Goal: Transaction & Acquisition: Obtain resource

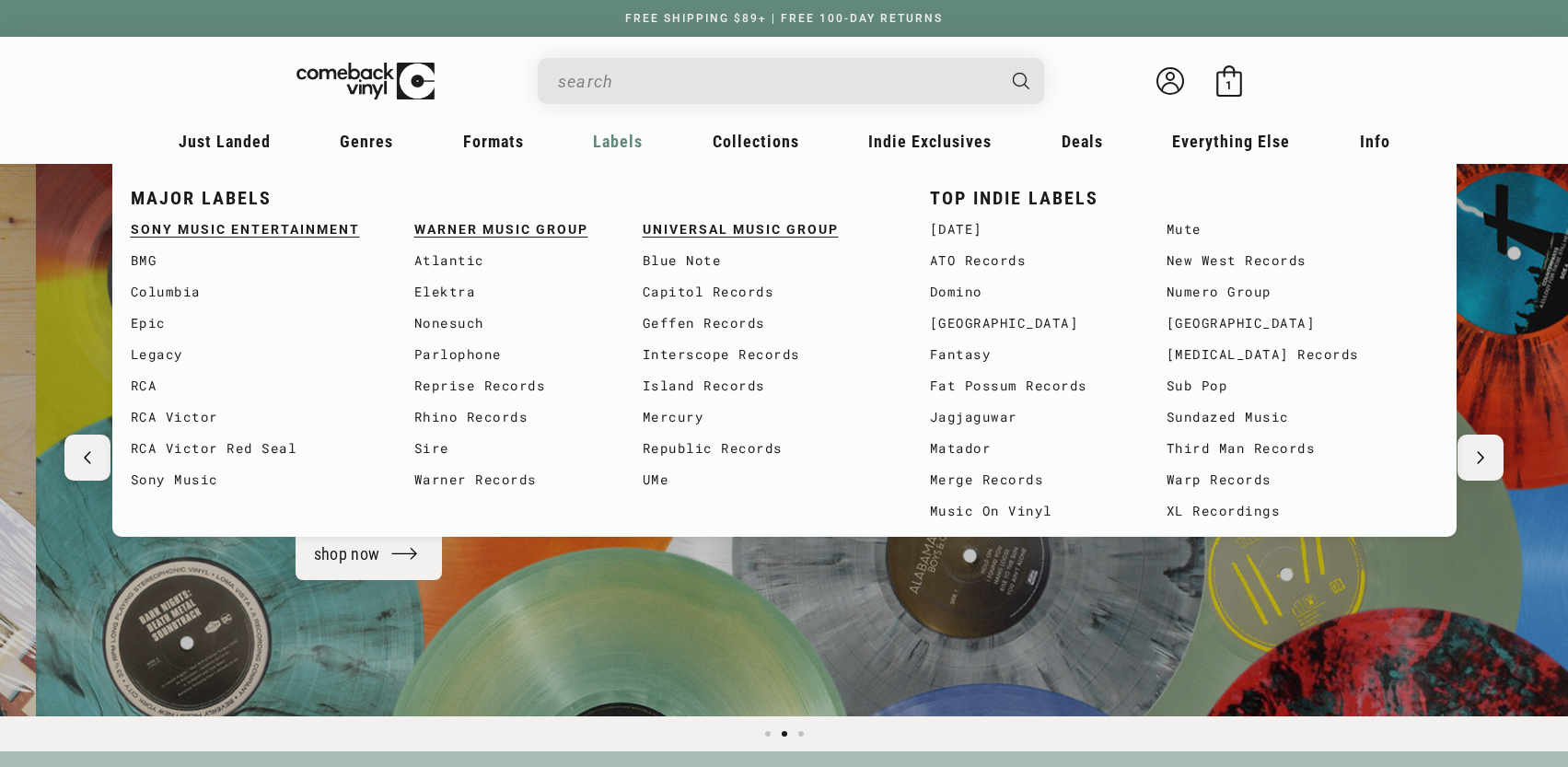
scroll to position [0, 1568]
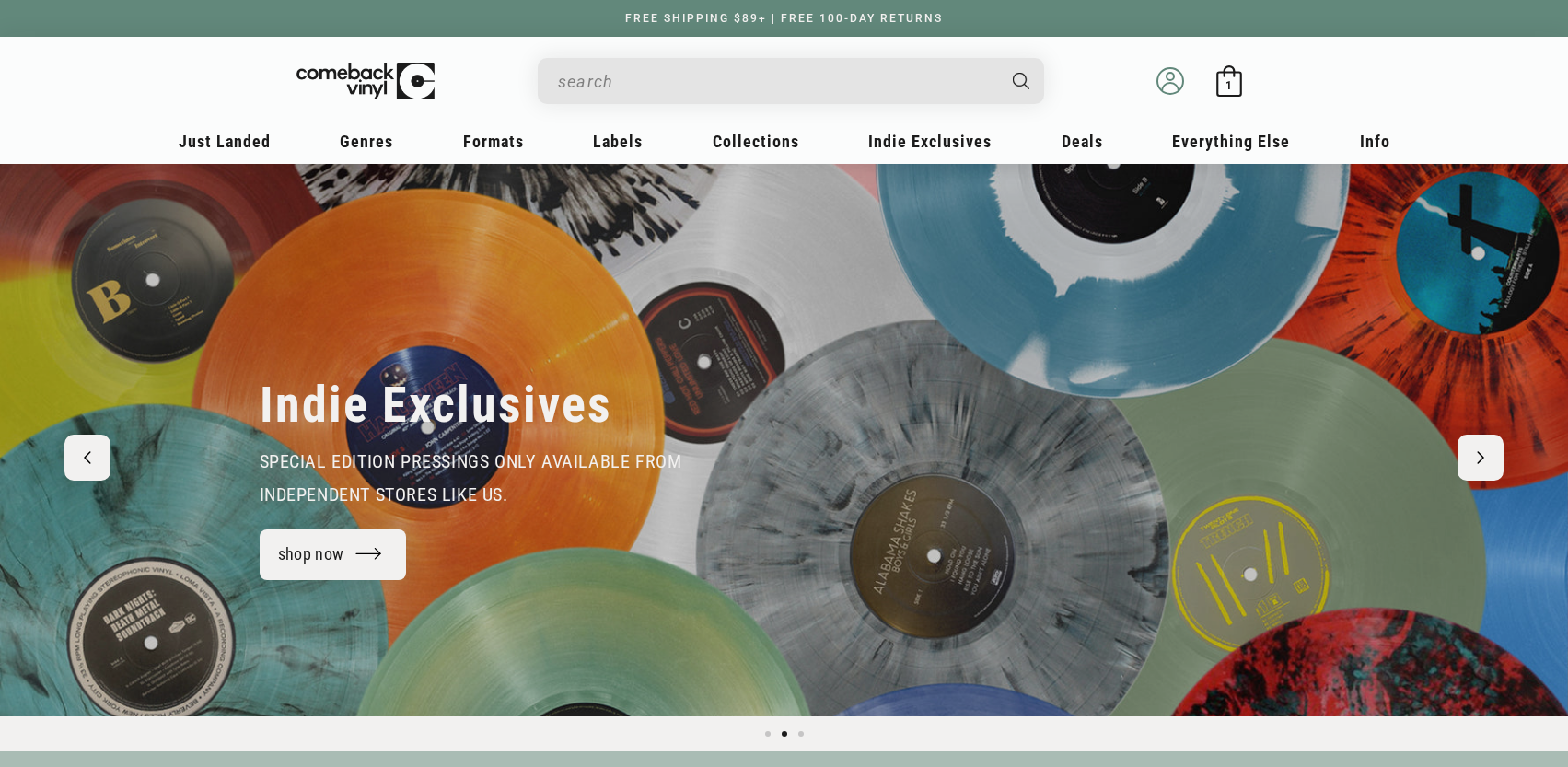
click at [1176, 87] on icon at bounding box center [1170, 87] width 17 height 8
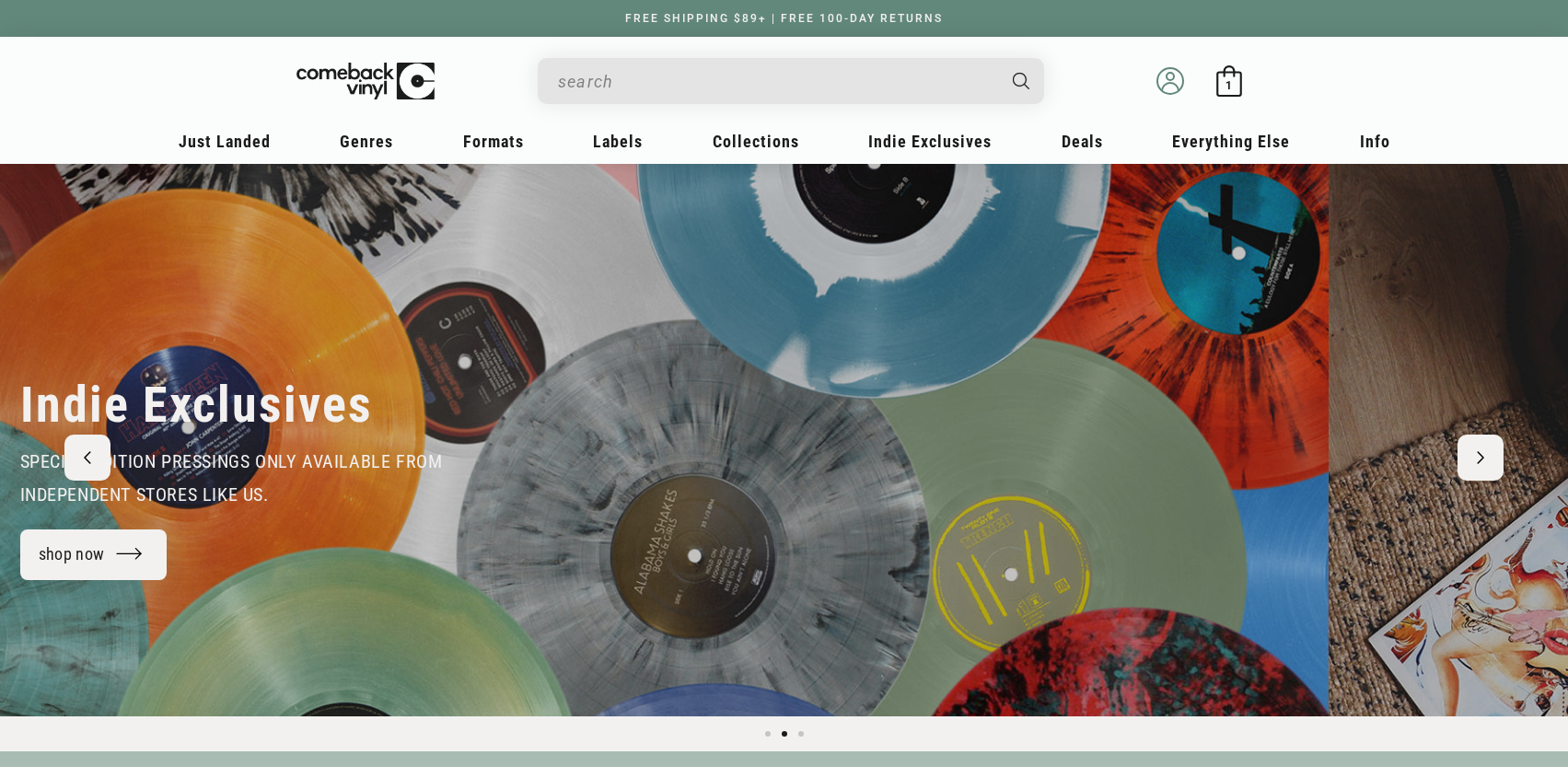
scroll to position [0, 2468]
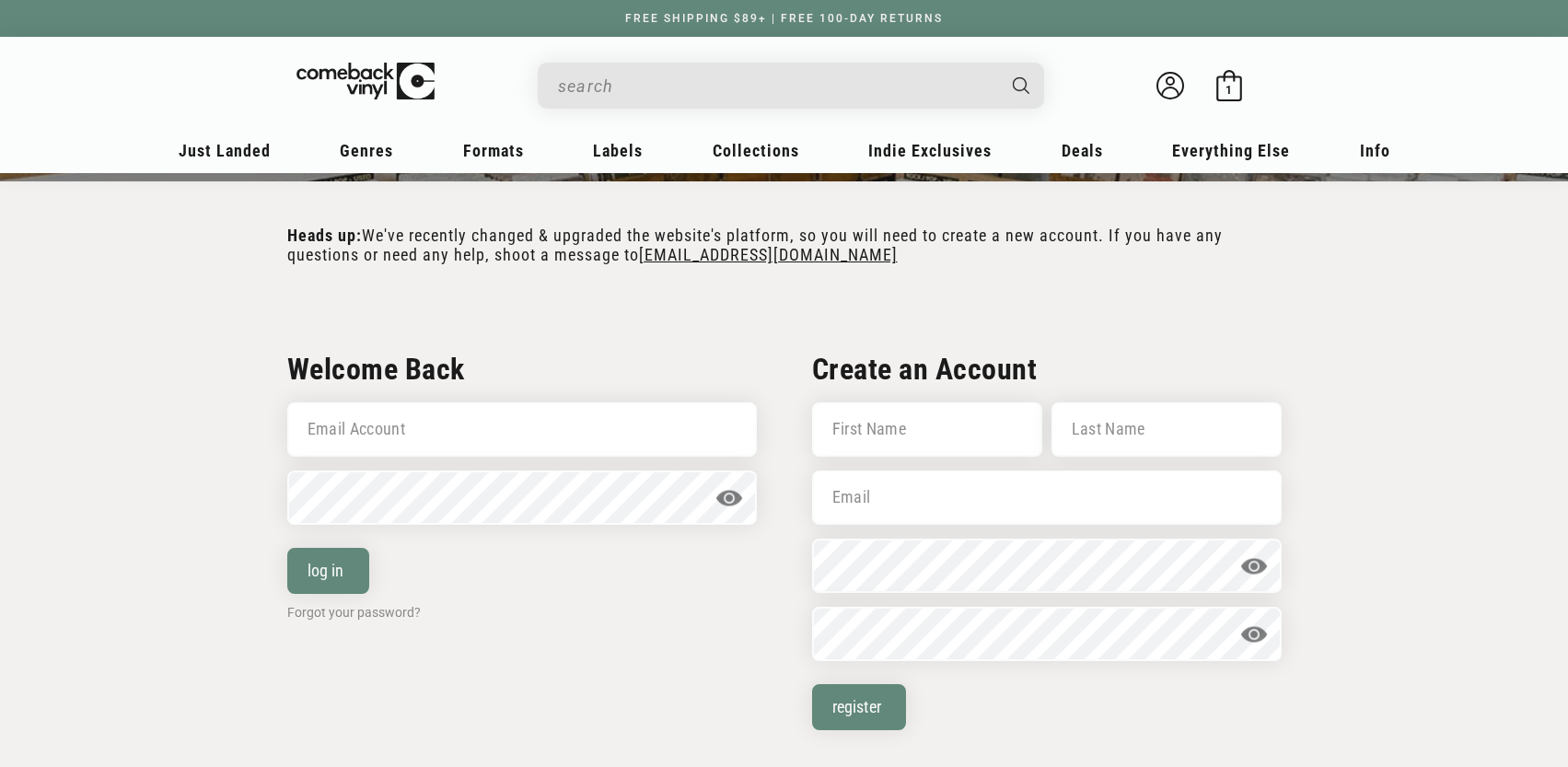
scroll to position [276, 0]
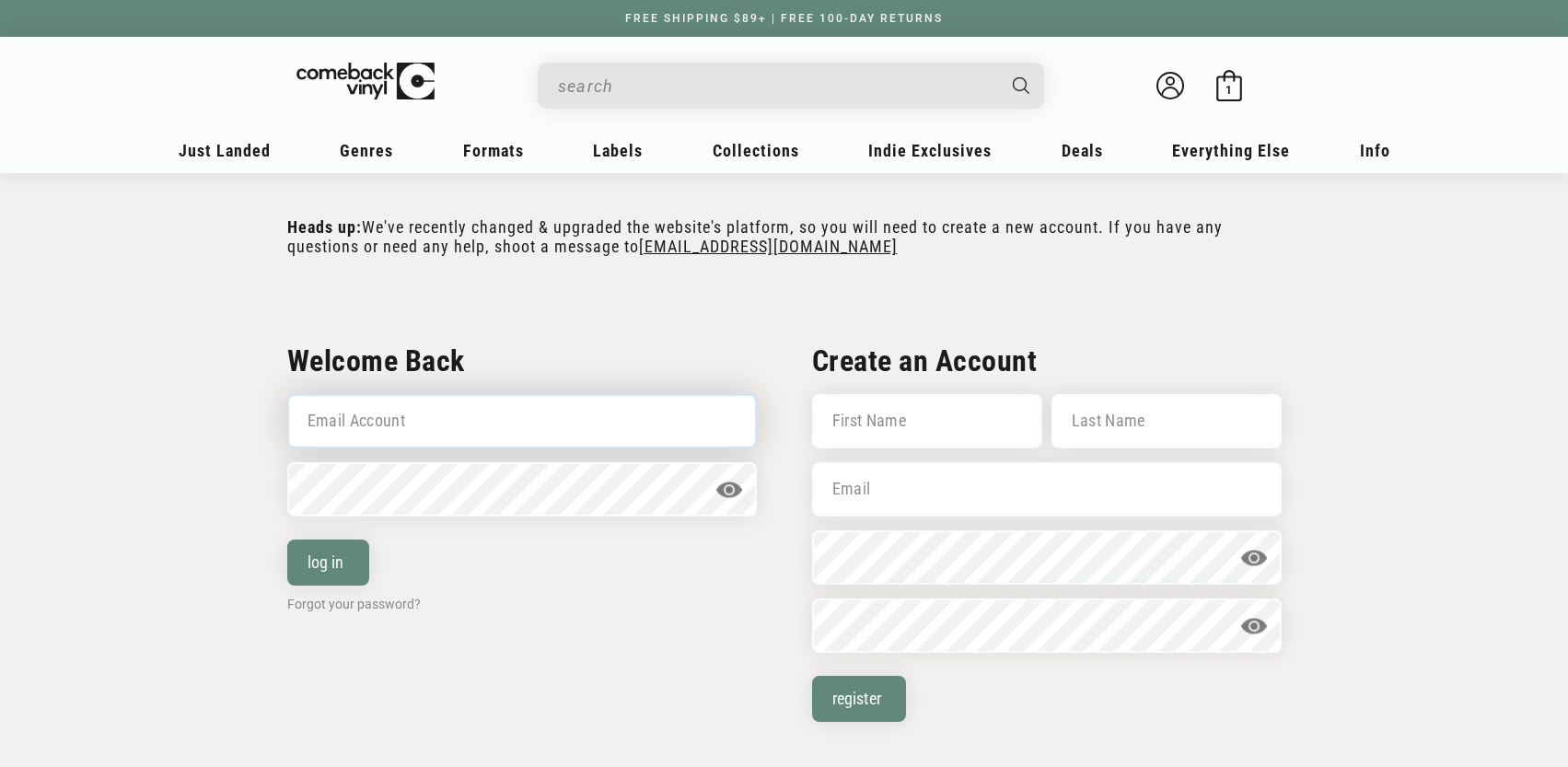
click at [501, 428] on input "Email Account" at bounding box center [522, 422] width 470 height 55
click at [457, 422] on input "Email Account" at bounding box center [522, 422] width 470 height 55
type input "matthew.oddy@gmail.com"
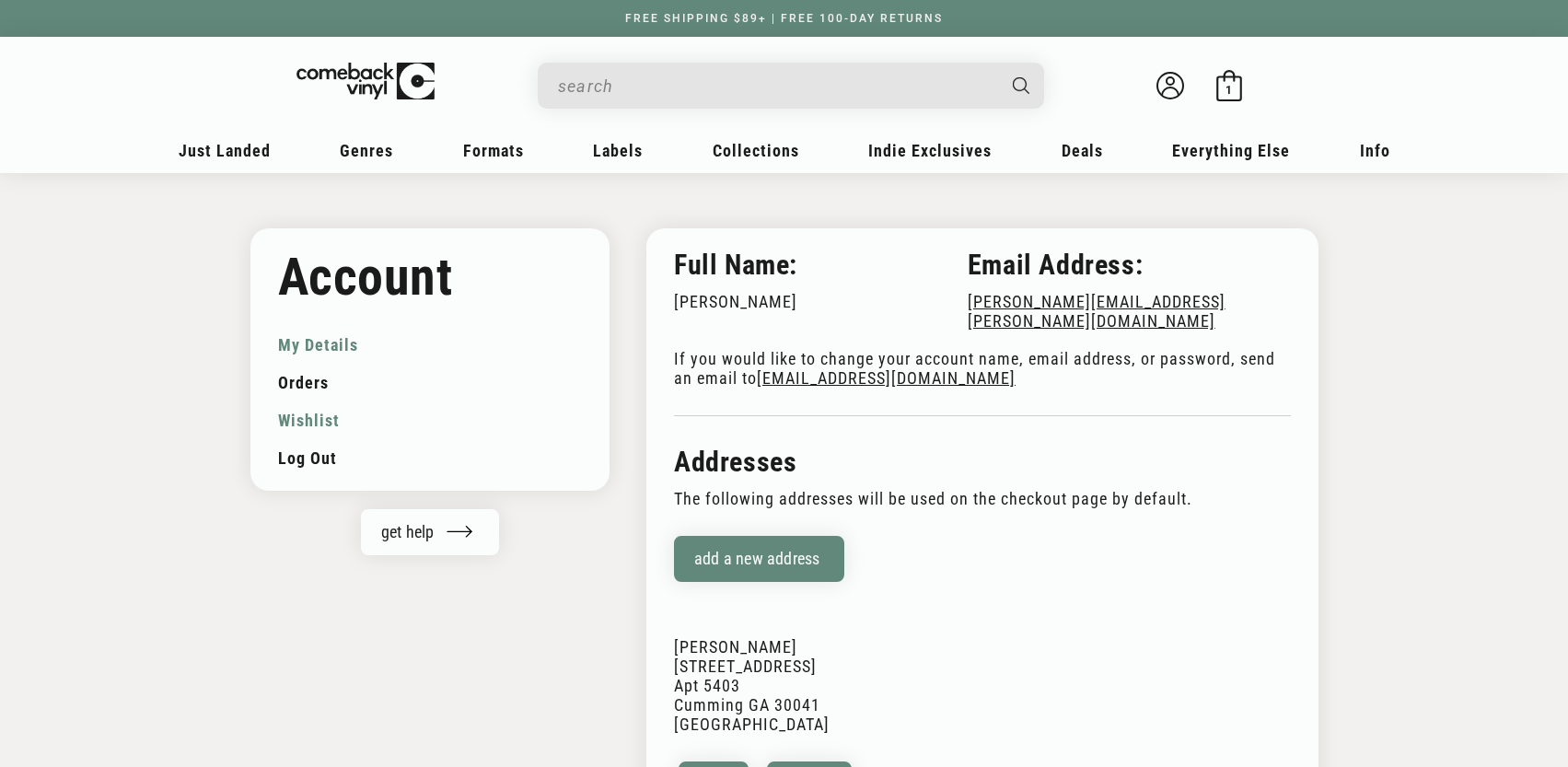
click at [293, 423] on link "Wishlist" at bounding box center [430, 421] width 305 height 38
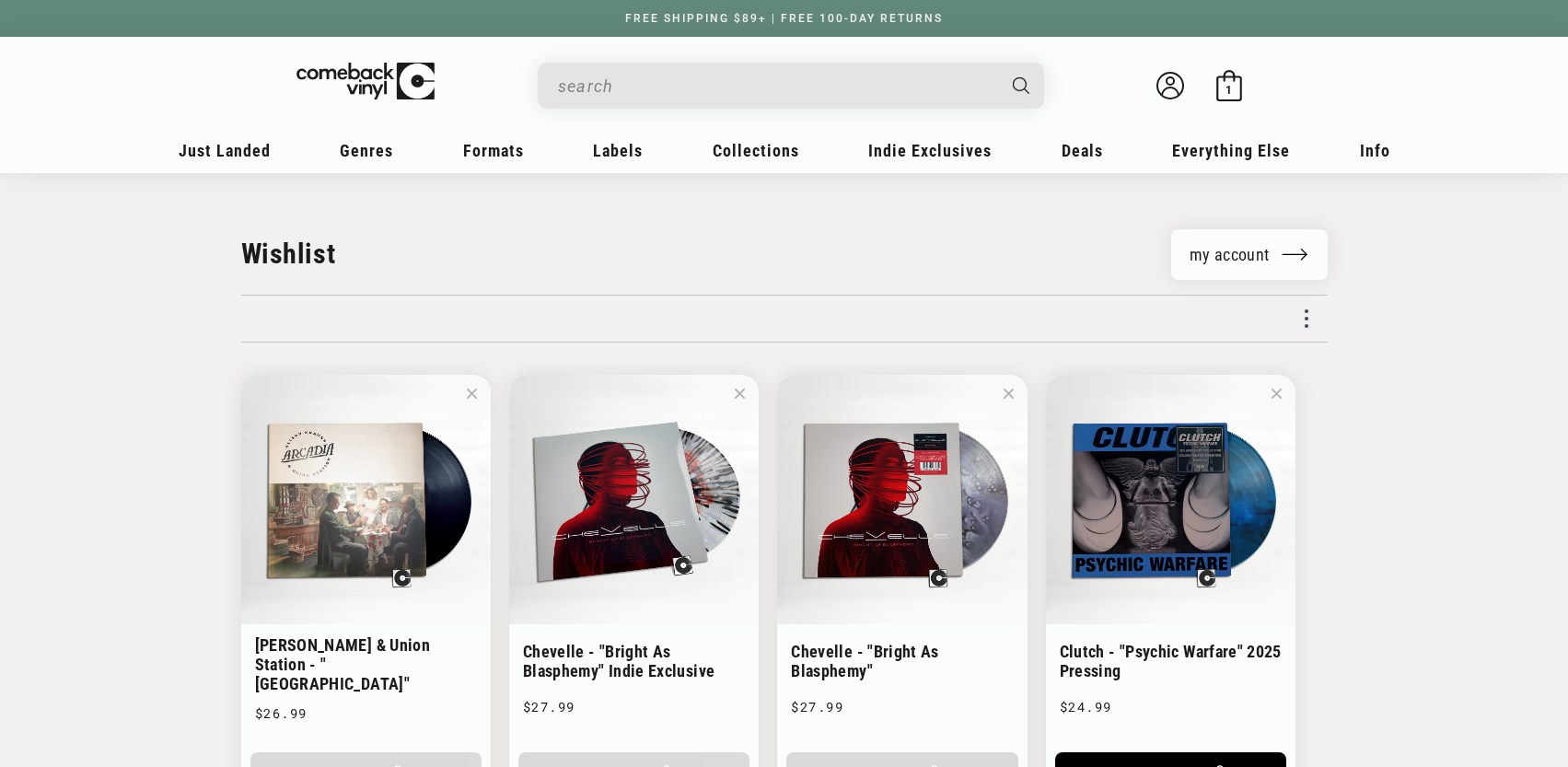
click at [605, 95] on input "When autocomplete results are available use up and down arrows to review and en…" at bounding box center [776, 86] width 437 height 38
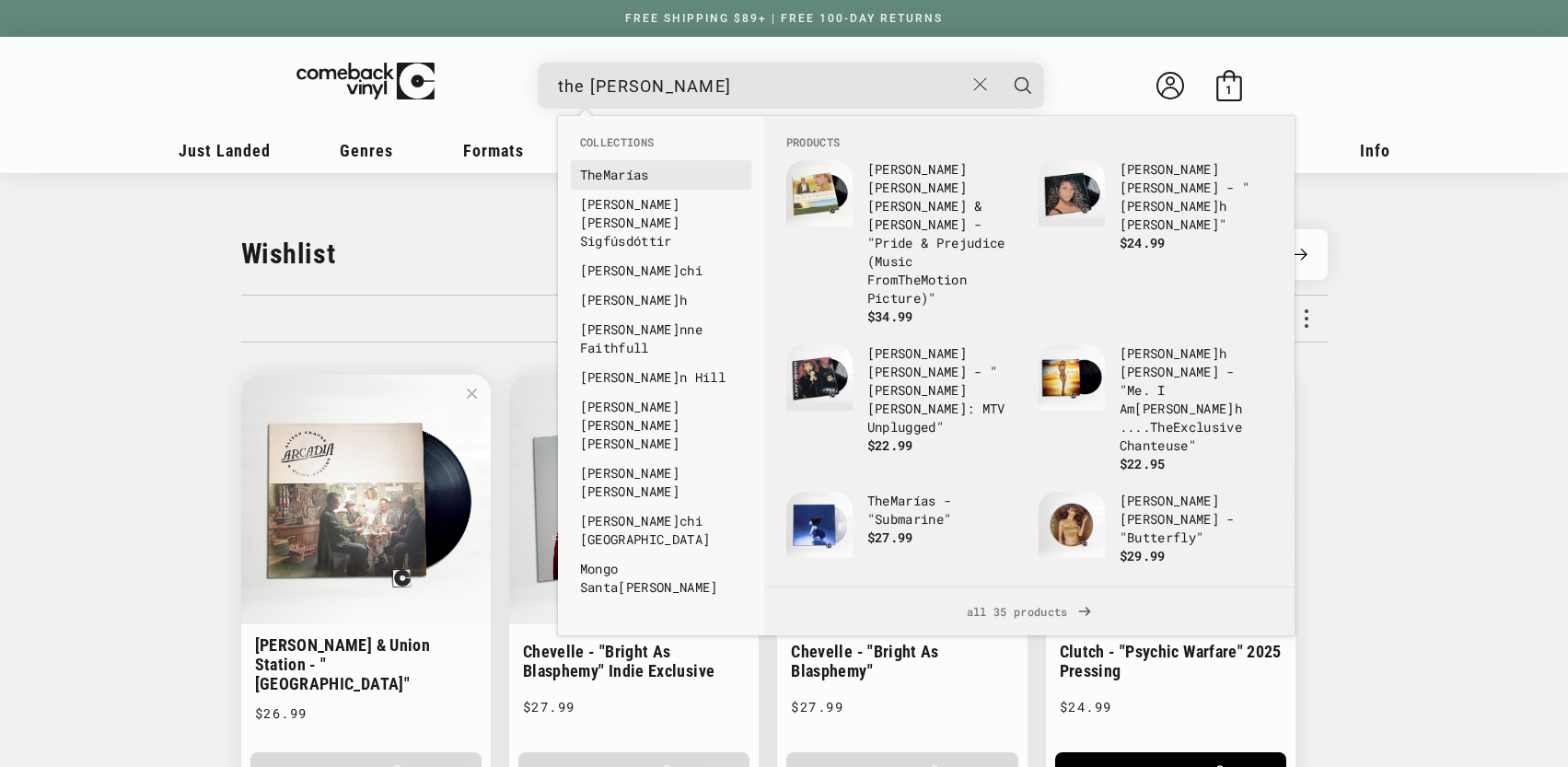
type input "the maria"
click at [619, 180] on link "The Marías" at bounding box center [661, 175] width 162 height 19
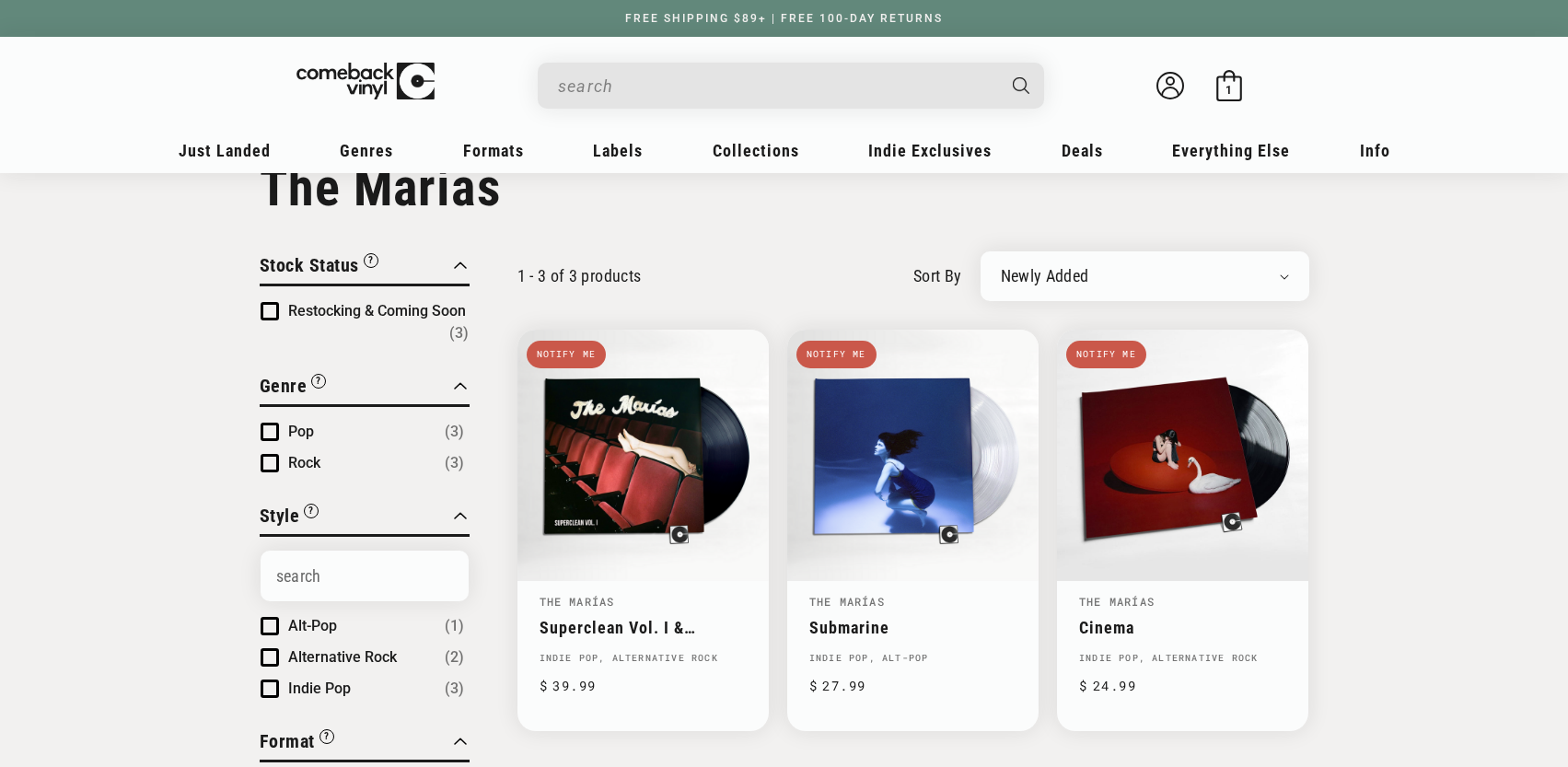
scroll to position [58, 0]
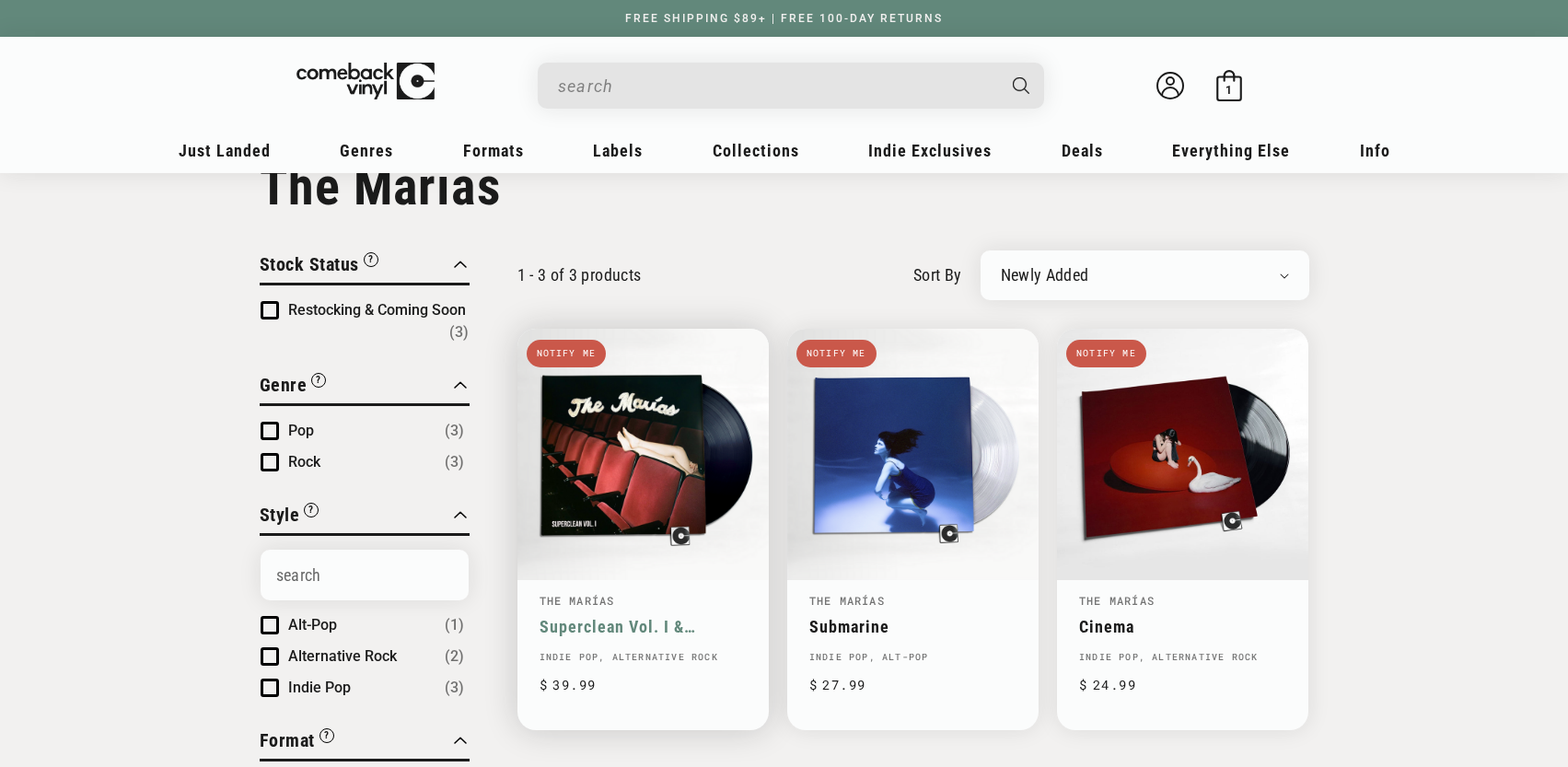
click at [672, 617] on link "Superclean Vol. I & Superclean Vol. II" at bounding box center [643, 626] width 207 height 20
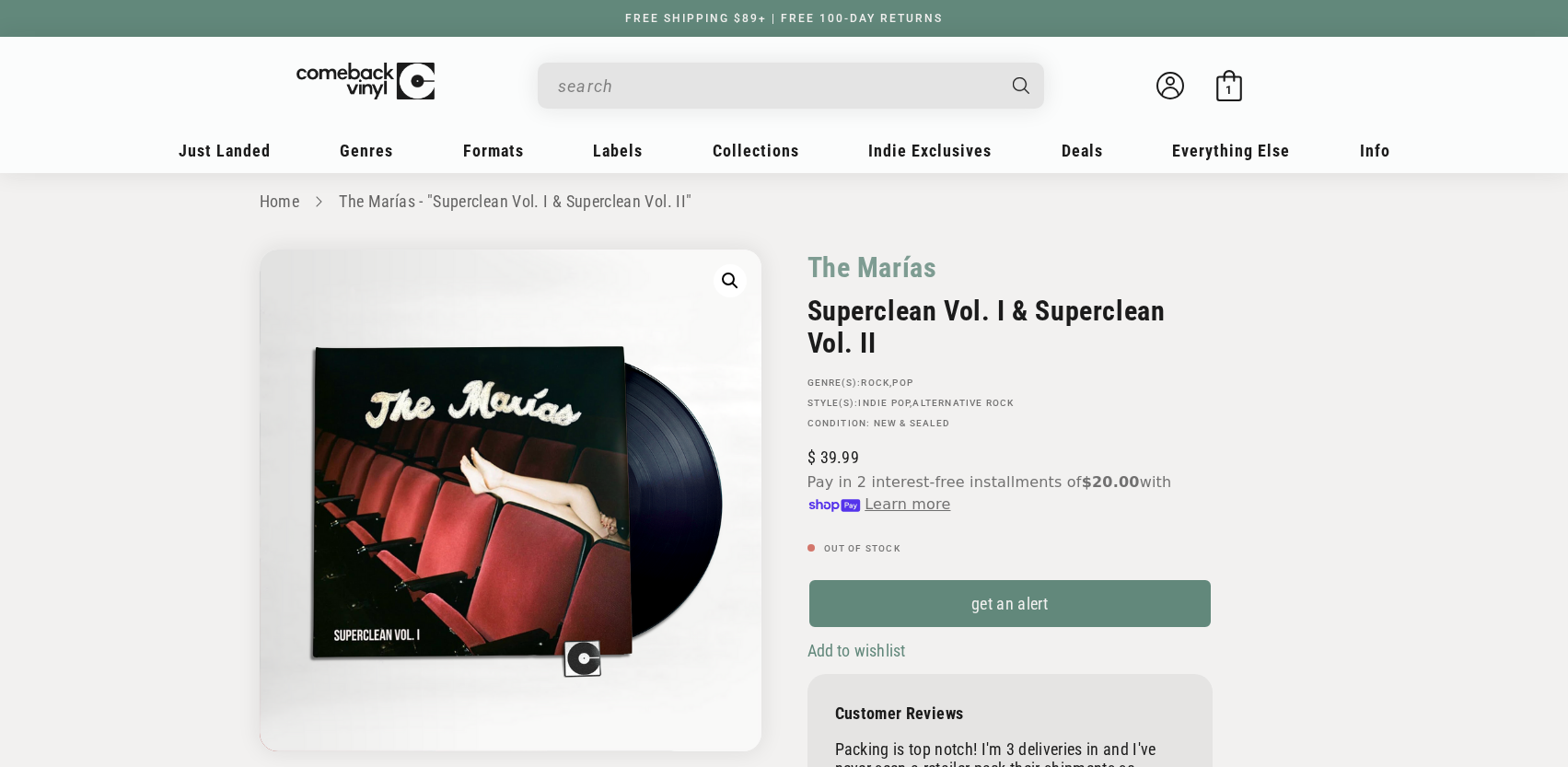
scroll to position [43, 0]
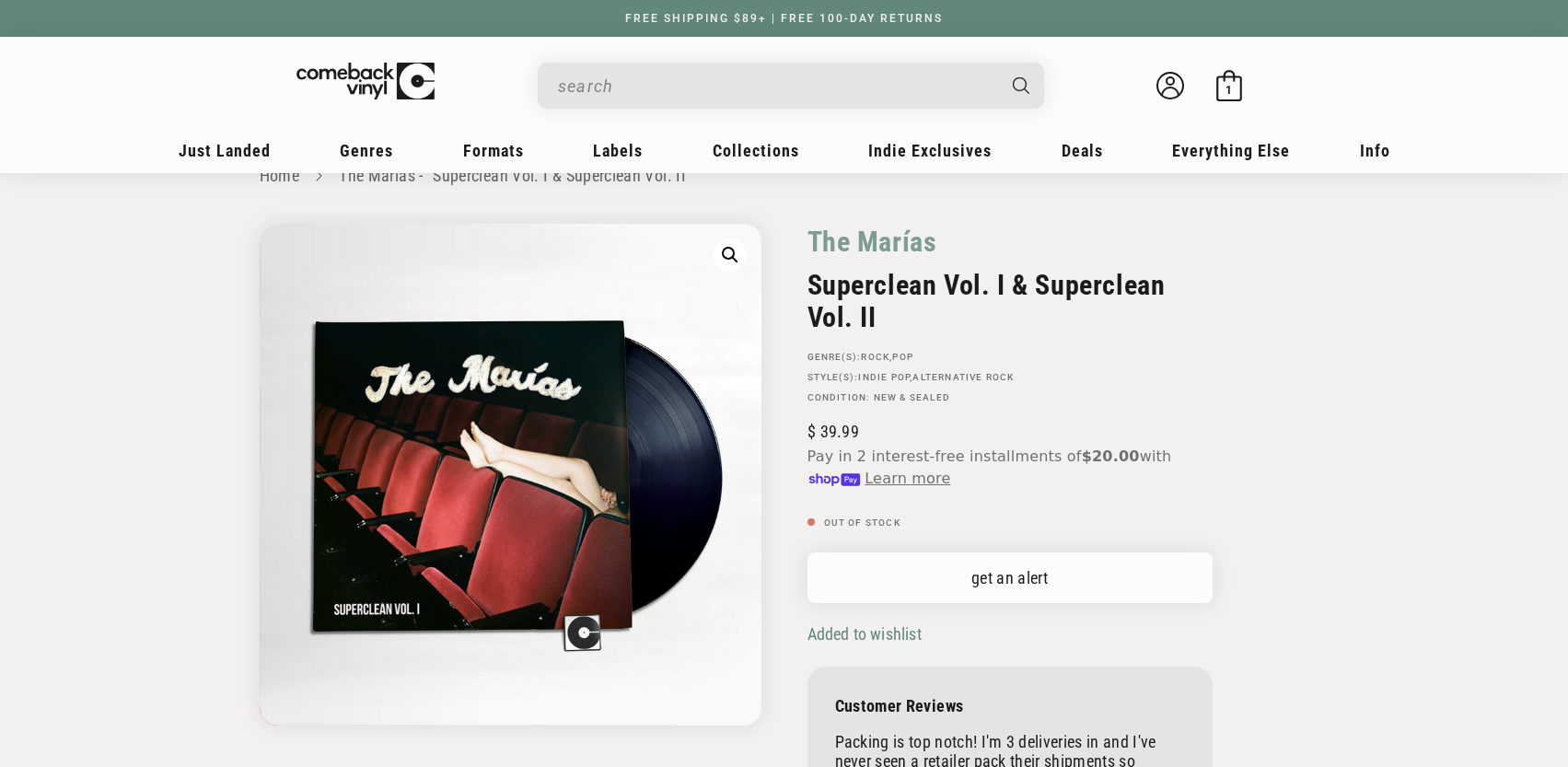
click at [1024, 578] on link "get an alert" at bounding box center [1010, 578] width 405 height 51
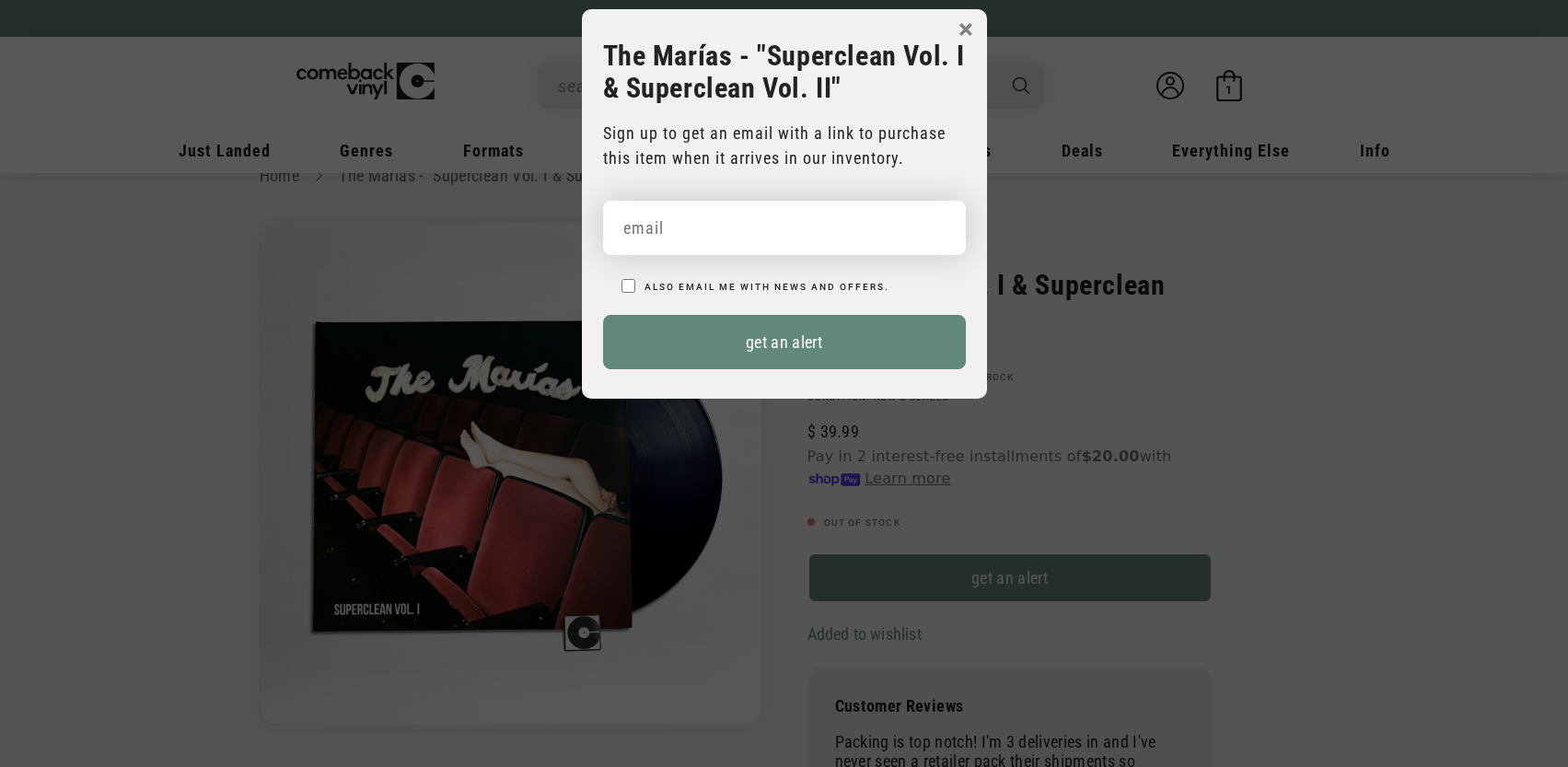
click at [749, 232] on input "email" at bounding box center [784, 228] width 363 height 55
type input "[PERSON_NAME][EMAIL_ADDRESS][PERSON_NAME][DOMAIN_NAME]"
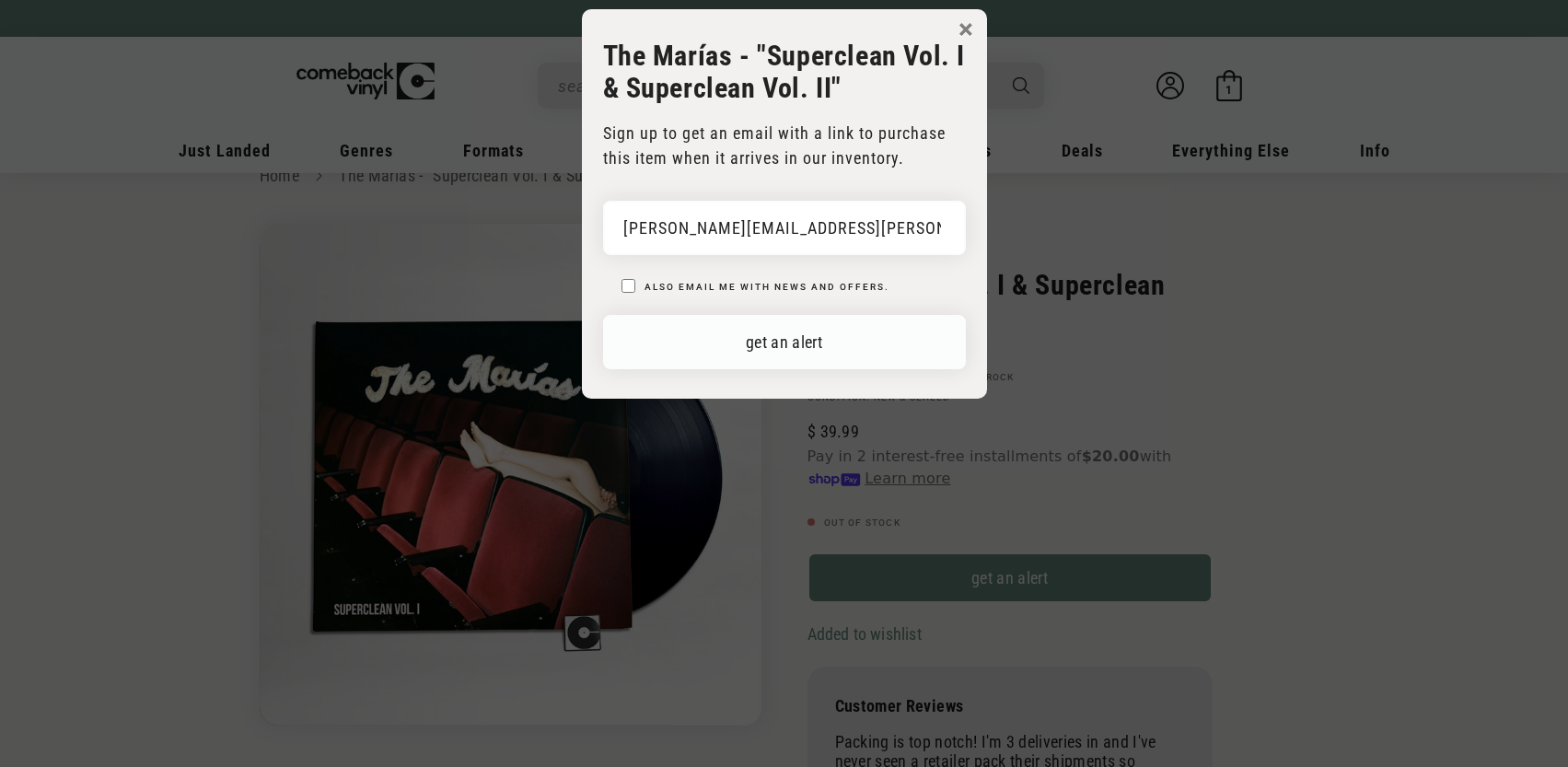
click at [763, 336] on button "get an alert" at bounding box center [784, 342] width 363 height 55
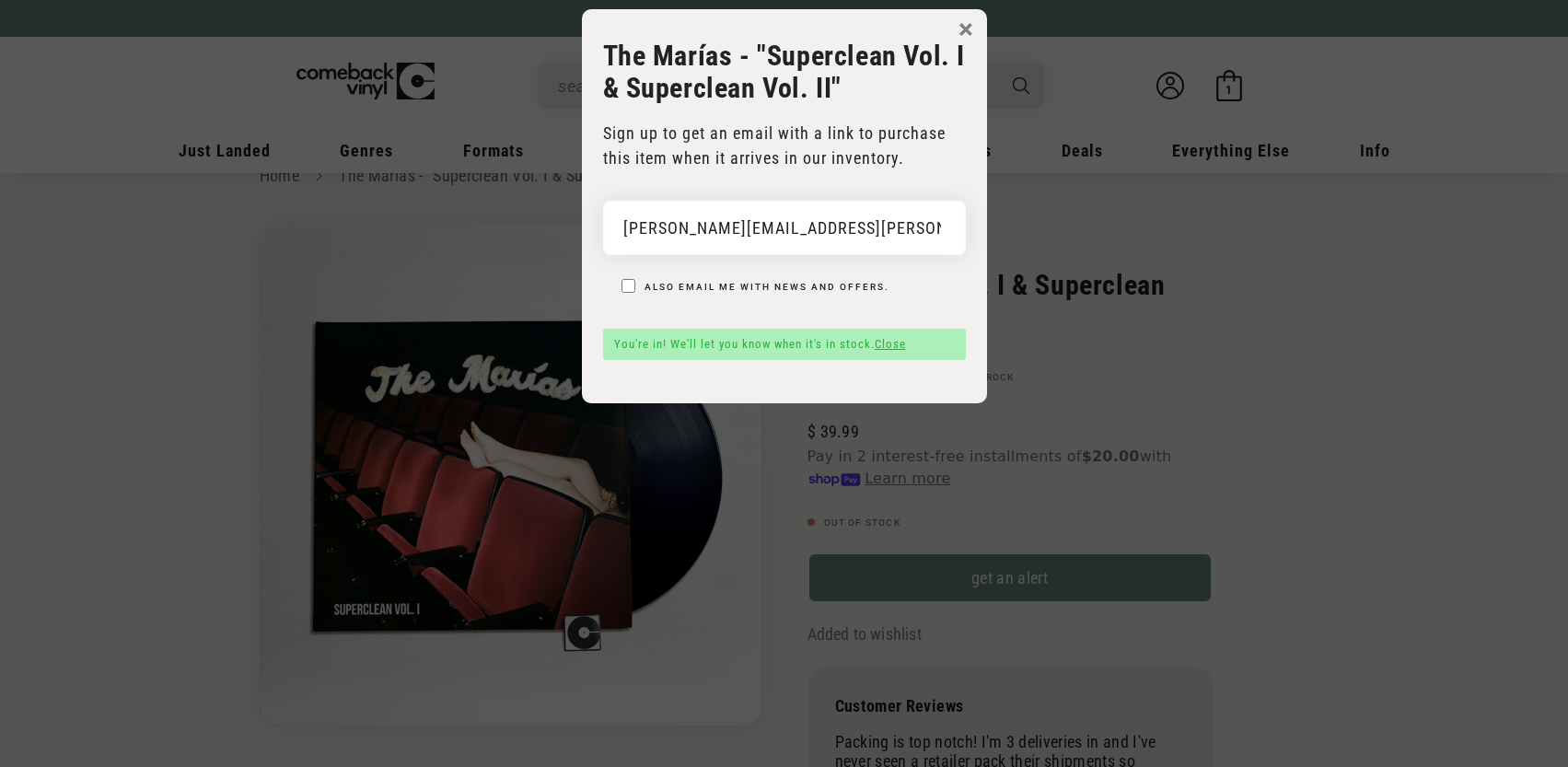
click at [895, 345] on link "Close" at bounding box center [890, 343] width 31 height 14
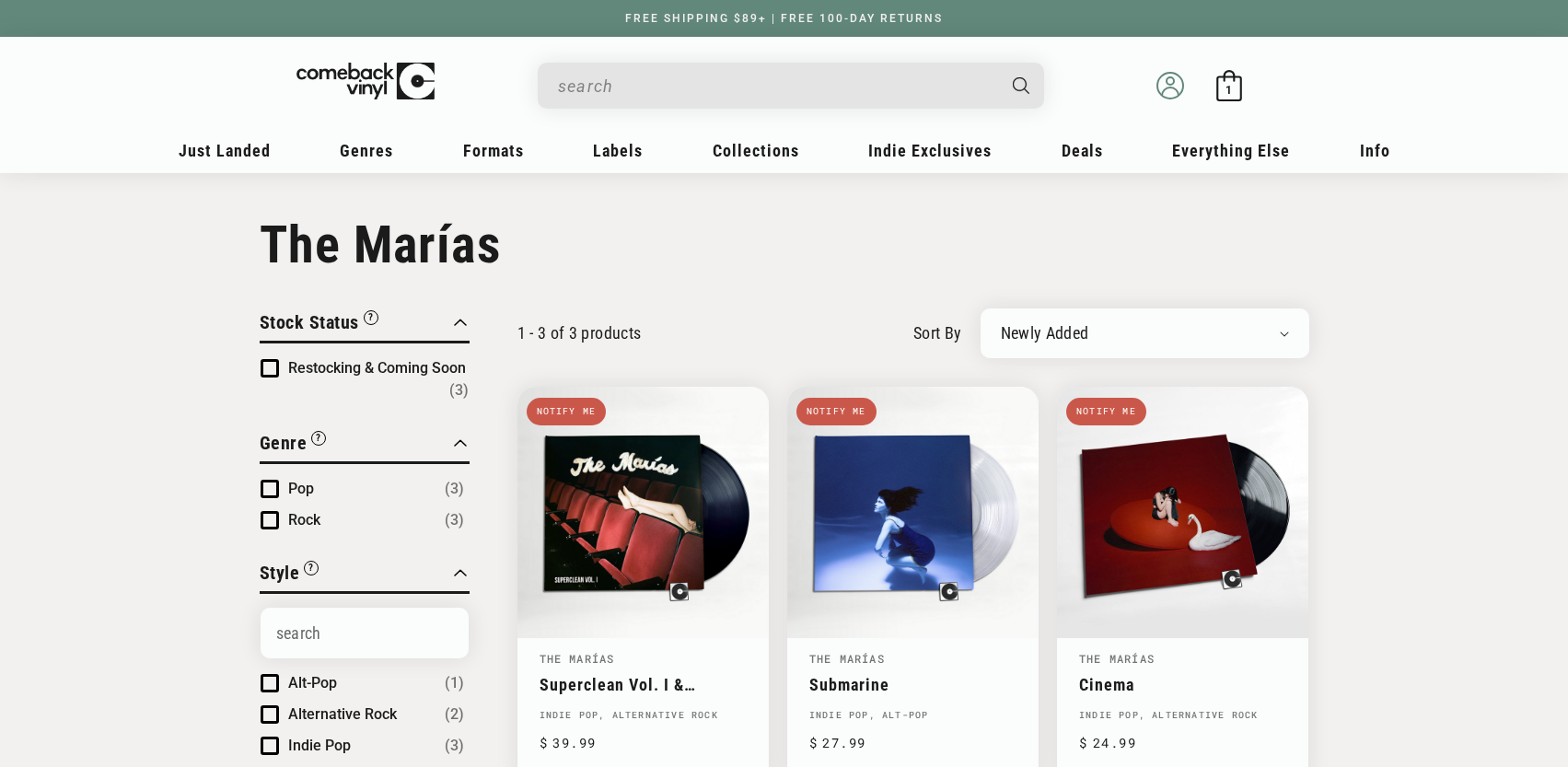
click at [1166, 89] on icon at bounding box center [1169, 85] width 27 height 27
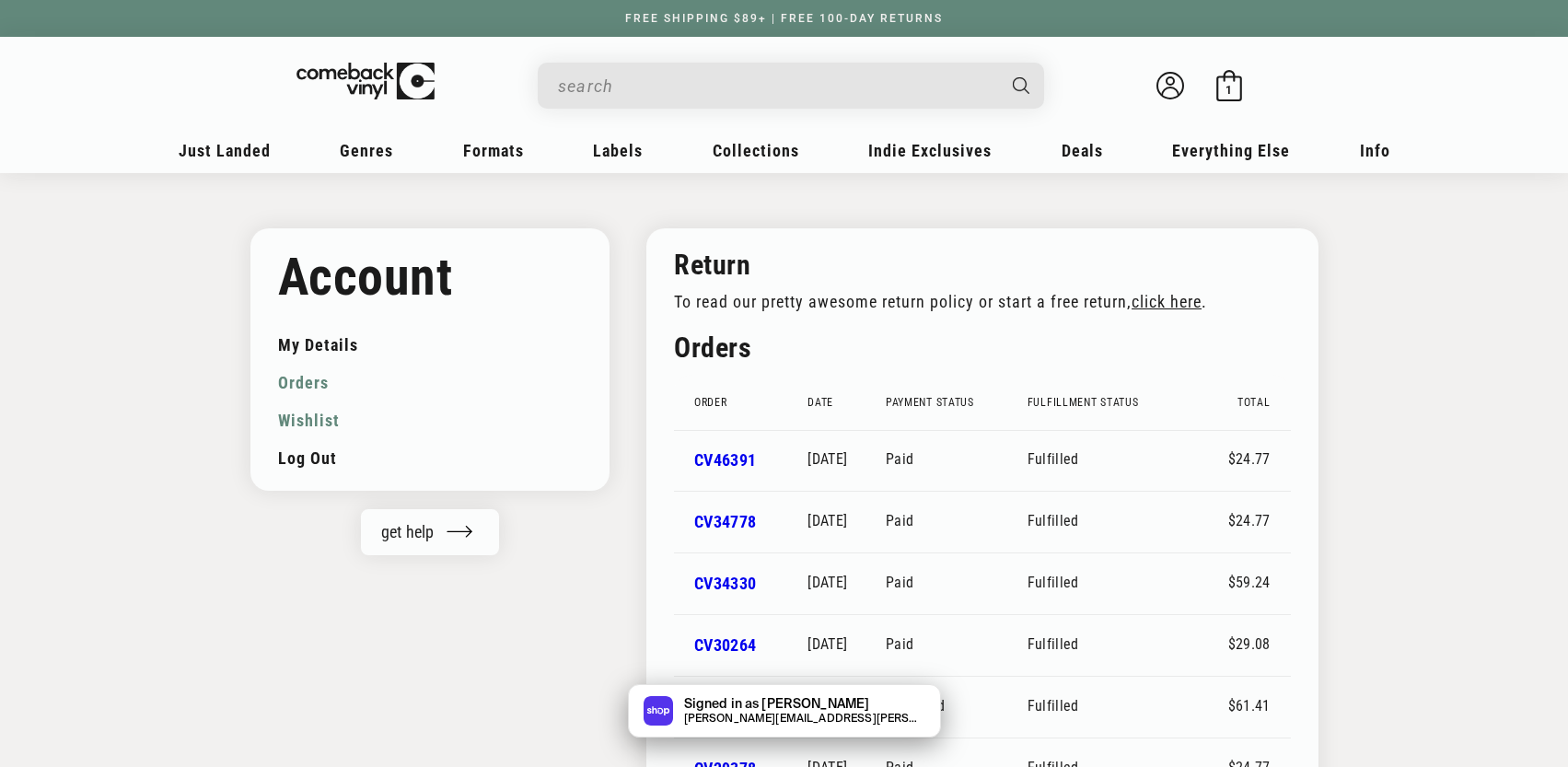
click at [314, 425] on link "Wishlist" at bounding box center [430, 421] width 305 height 38
click at [313, 416] on link "Wishlist" at bounding box center [430, 421] width 305 height 38
